Goal: Check status: Check status

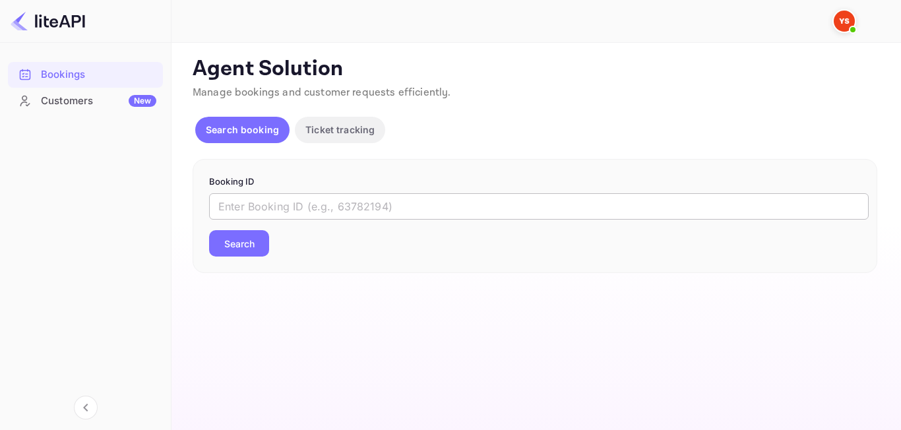
click at [307, 209] on input "text" at bounding box center [539, 206] width 660 height 26
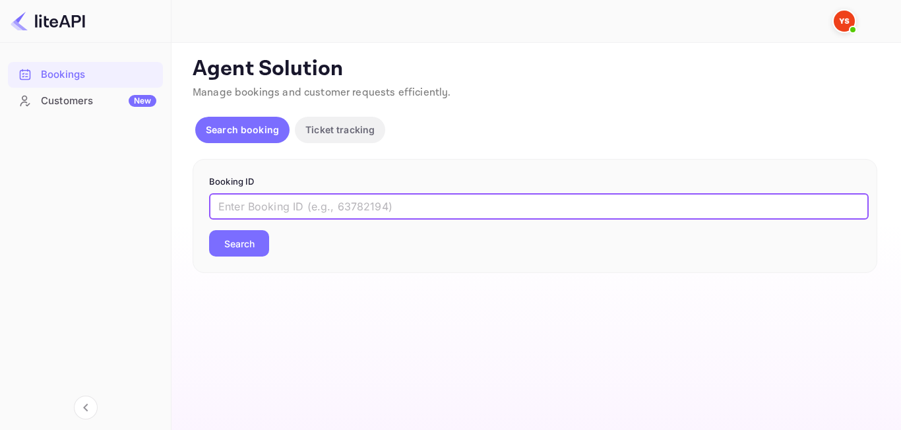
paste input "8729271"
type input "8729271"
click at [243, 251] on button "Search" at bounding box center [239, 243] width 60 height 26
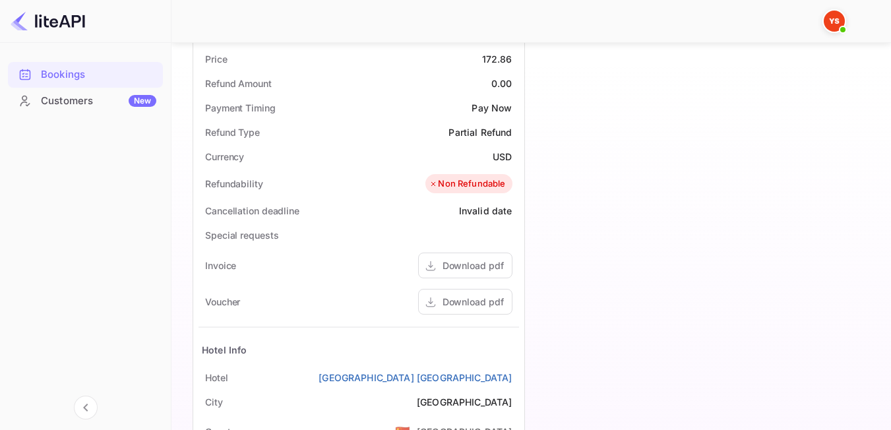
scroll to position [462, 0]
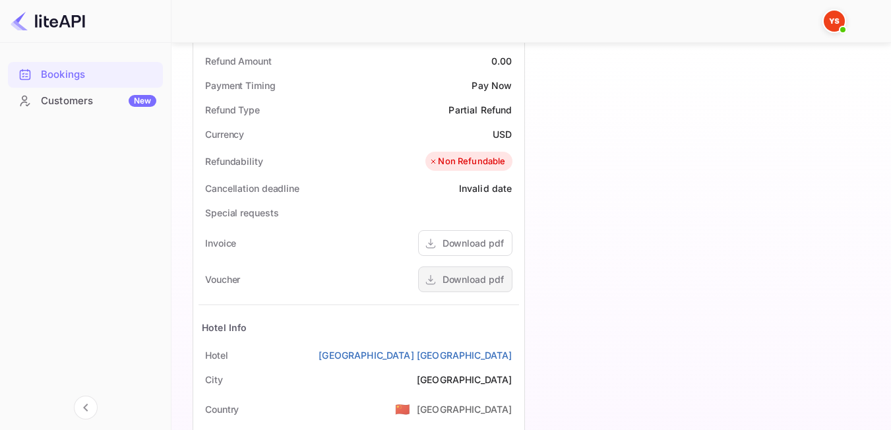
click at [478, 286] on div "Download pdf" at bounding box center [473, 280] width 61 height 14
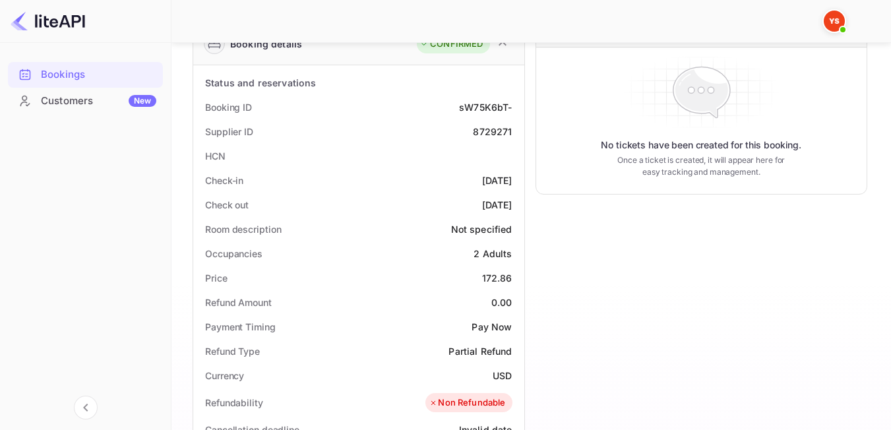
scroll to position [212, 0]
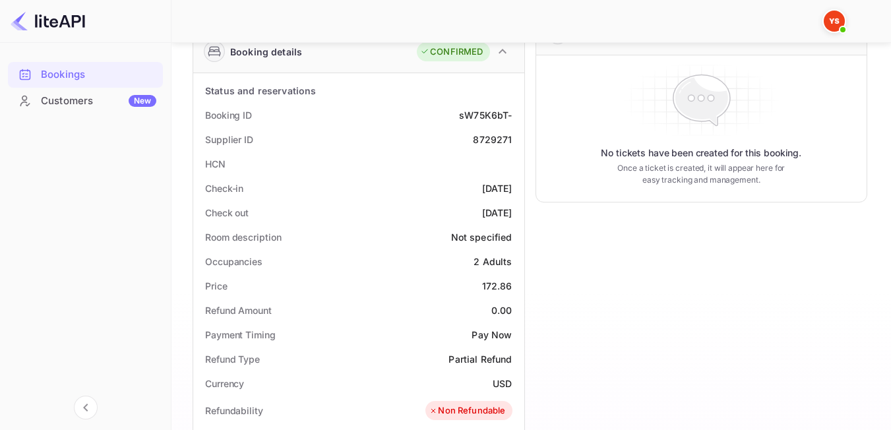
drag, startPoint x: 517, startPoint y: 192, endPoint x: 449, endPoint y: 187, distance: 68.2
click at [449, 187] on div "Check-in [DATE]" at bounding box center [359, 188] width 321 height 24
copy div "[DATE]"
drag, startPoint x: 513, startPoint y: 216, endPoint x: 461, endPoint y: 215, distance: 52.1
click at [461, 215] on div "Check out [DATE]" at bounding box center [359, 213] width 321 height 24
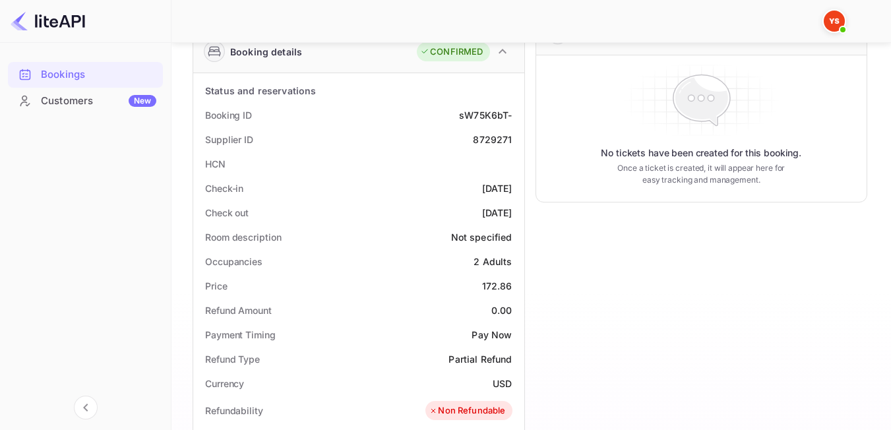
copy div "[DATE]"
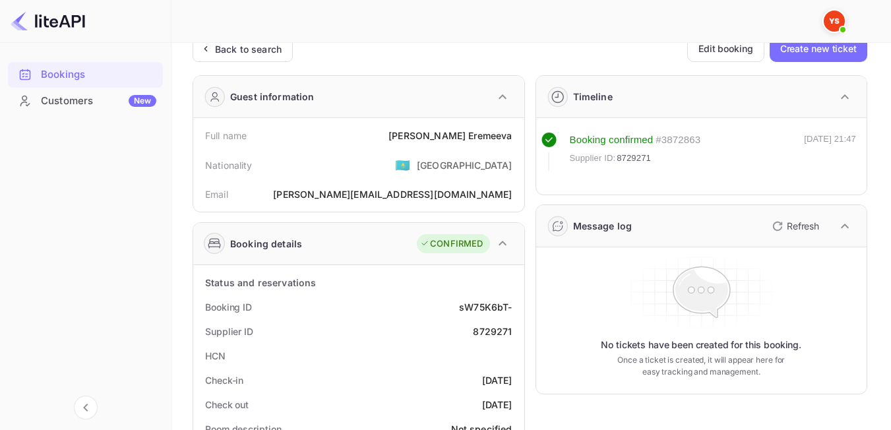
scroll to position [0, 0]
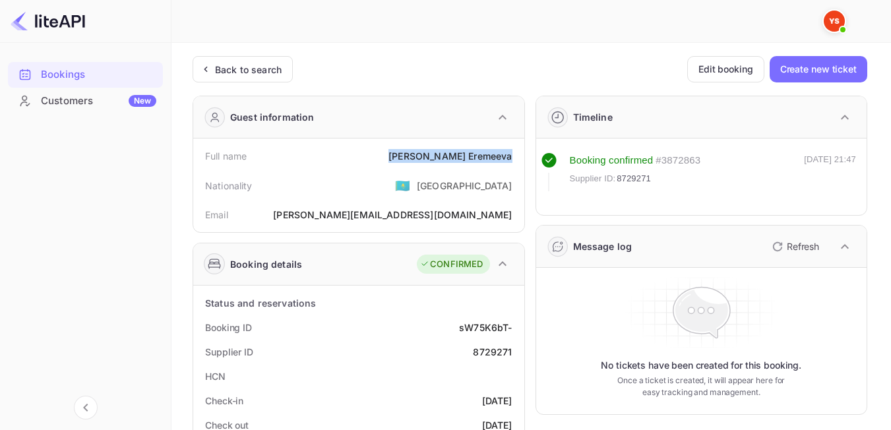
drag, startPoint x: 439, startPoint y: 158, endPoint x: 511, endPoint y: 158, distance: 72.6
click at [511, 158] on div "[PERSON_NAME]" at bounding box center [450, 156] width 123 height 14
copy div "[PERSON_NAME]"
drag, startPoint x: 641, startPoint y: 177, endPoint x: 571, endPoint y: 170, distance: 70.3
click at [571, 170] on div "Booking confirmed # 3872863 Supplier ID: 8729271" at bounding box center [635, 172] width 131 height 38
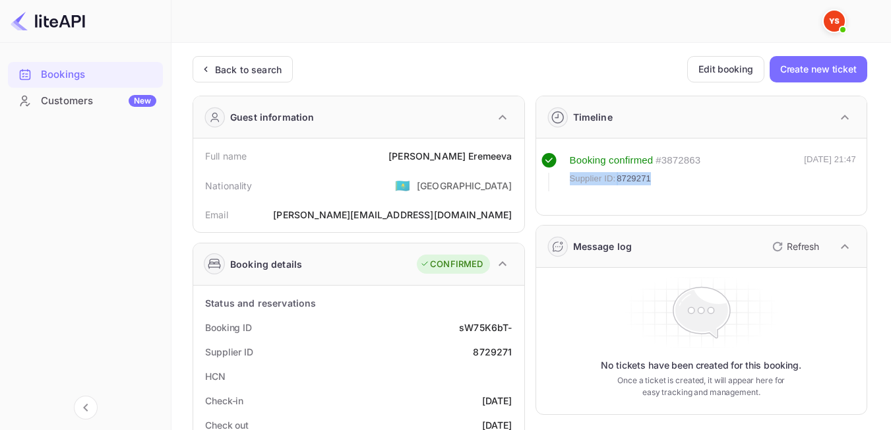
copy div "Supplier ID: 8729271"
drag, startPoint x: 518, startPoint y: 326, endPoint x: 455, endPoint y: 329, distance: 62.8
click at [455, 329] on div "Booking ID sW75K6bT-" at bounding box center [359, 327] width 321 height 24
copy div "sW75K6bT-"
